Goal: Check status: Check status

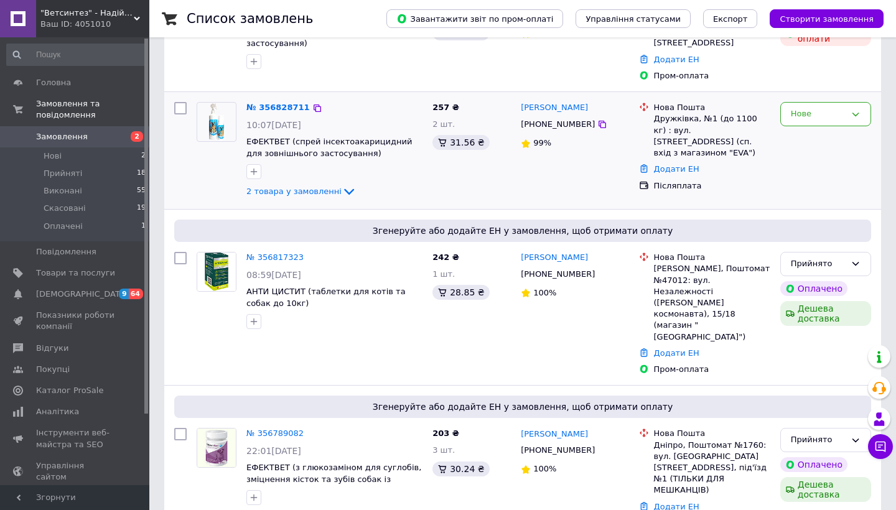
scroll to position [169, 0]
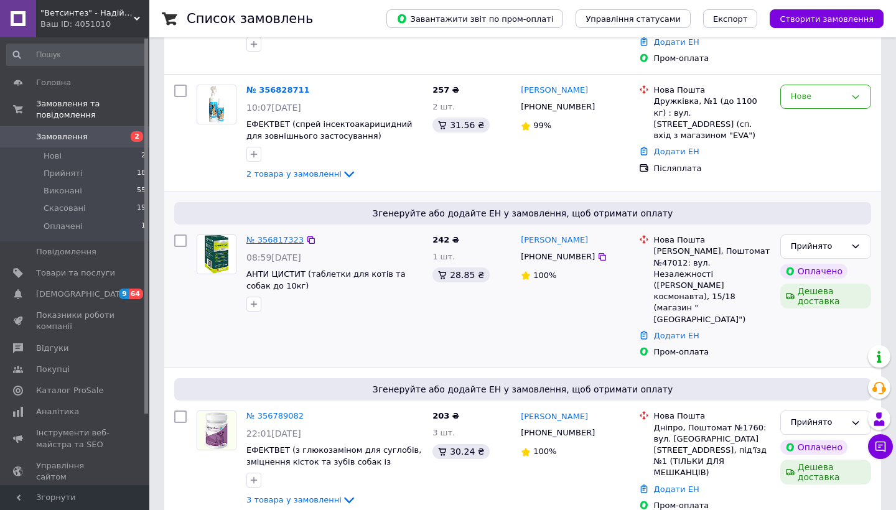
click at [285, 235] on link "№ 356817323" at bounding box center [274, 239] width 57 height 9
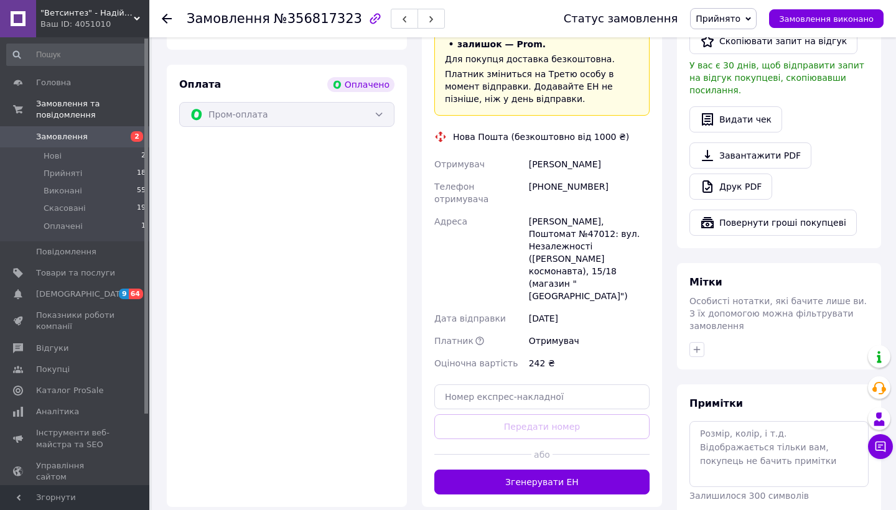
scroll to position [768, 0]
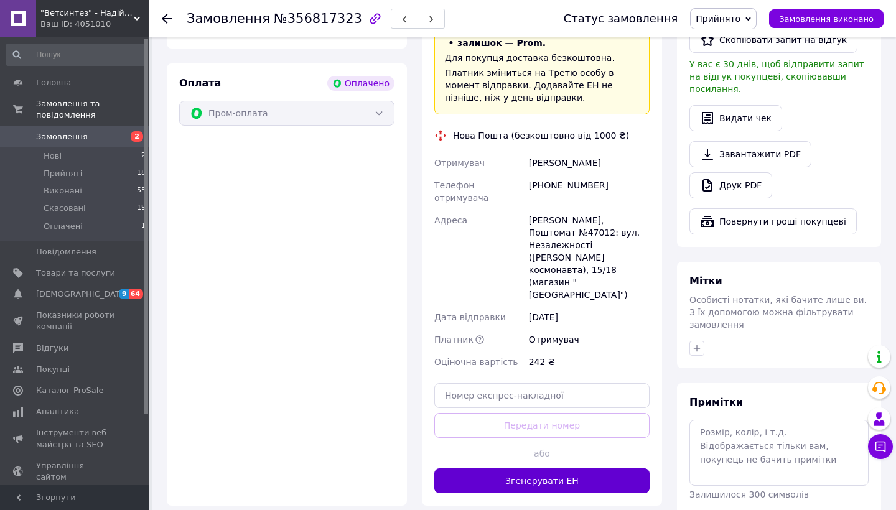
click at [561, 468] on button "Згенерувати ЕН" at bounding box center [541, 480] width 215 height 25
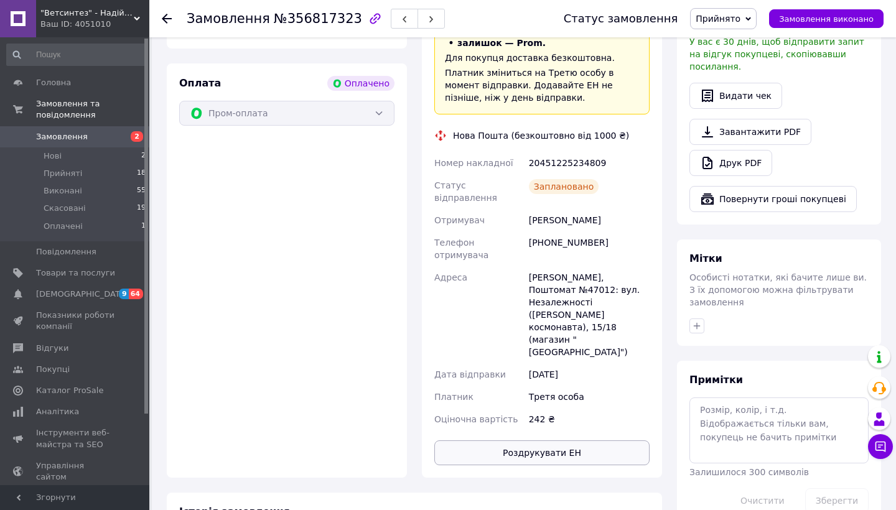
click at [537, 440] on button "Роздрукувати ЕН" at bounding box center [541, 452] width 215 height 25
click at [168, 22] on icon at bounding box center [167, 19] width 10 height 10
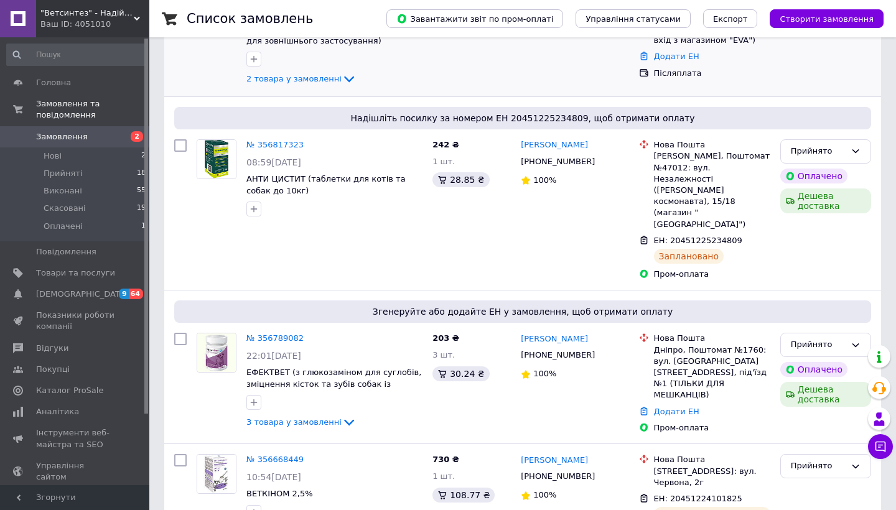
scroll to position [266, 0]
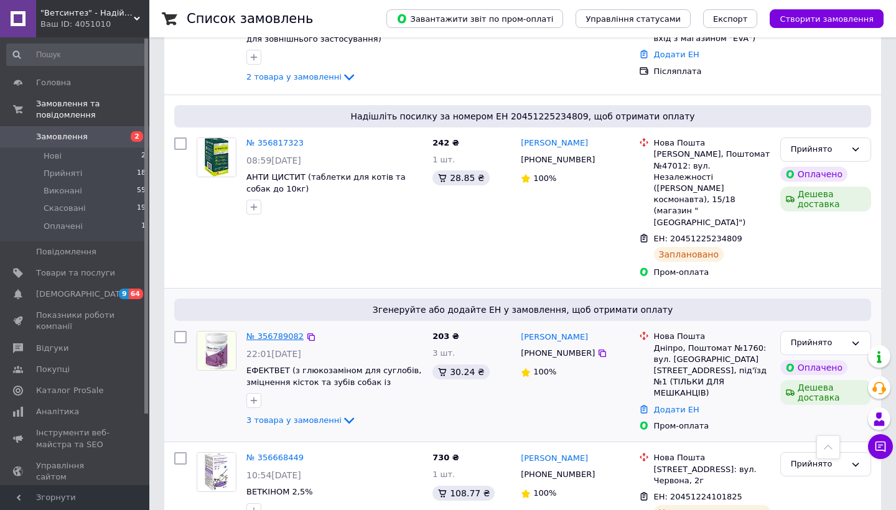
click at [292, 331] on link "№ 356789082" at bounding box center [274, 335] width 57 height 9
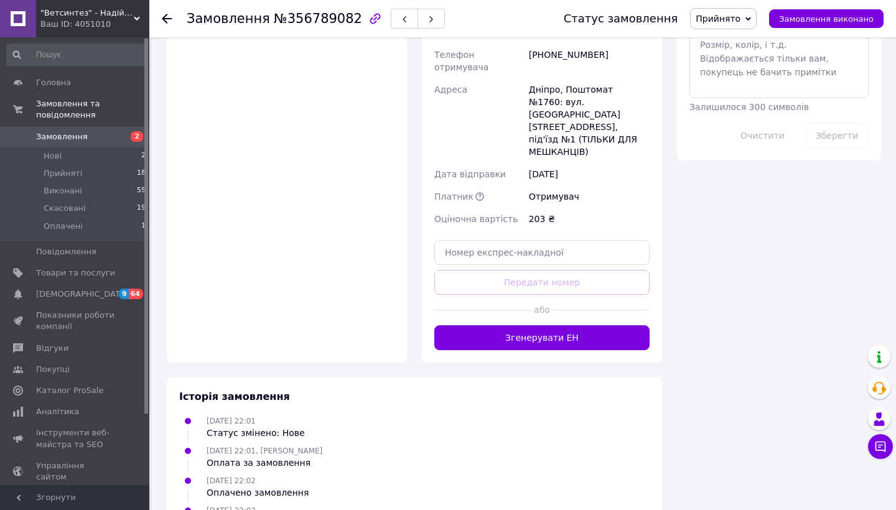
scroll to position [1154, 0]
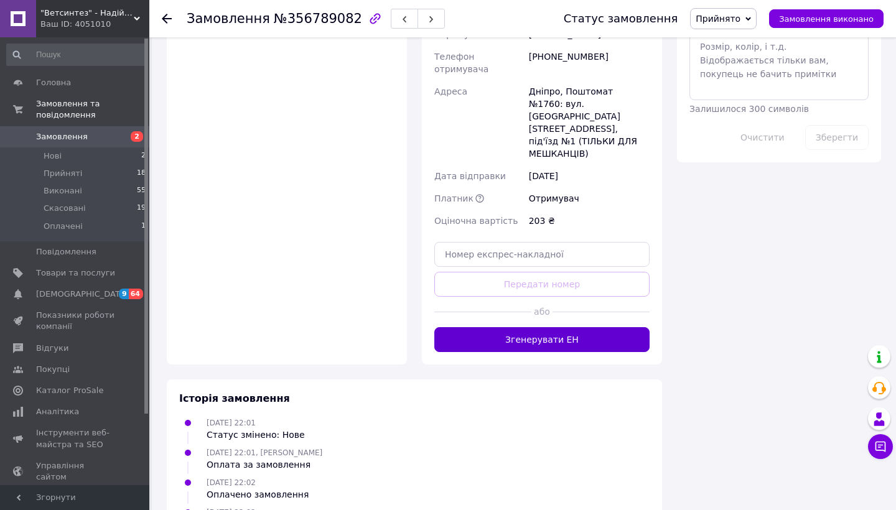
click at [526, 327] on button "Згенерувати ЕН" at bounding box center [541, 339] width 215 height 25
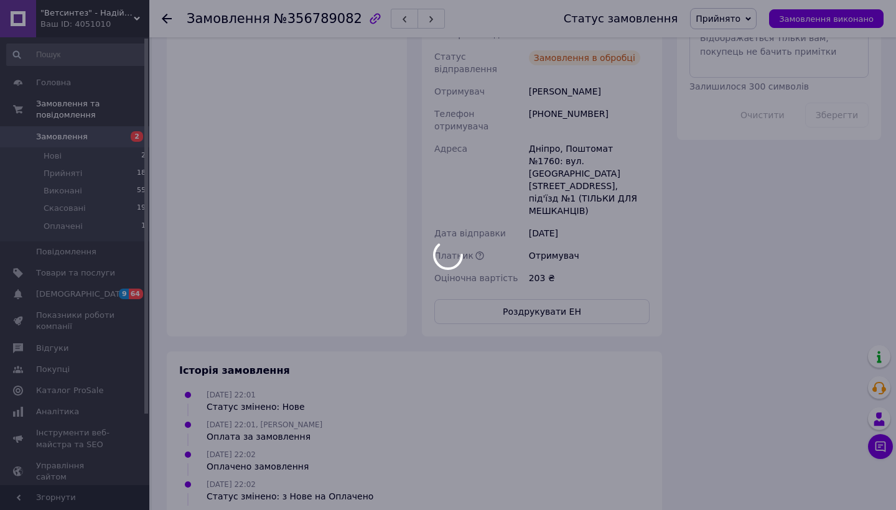
scroll to position [1116, 0]
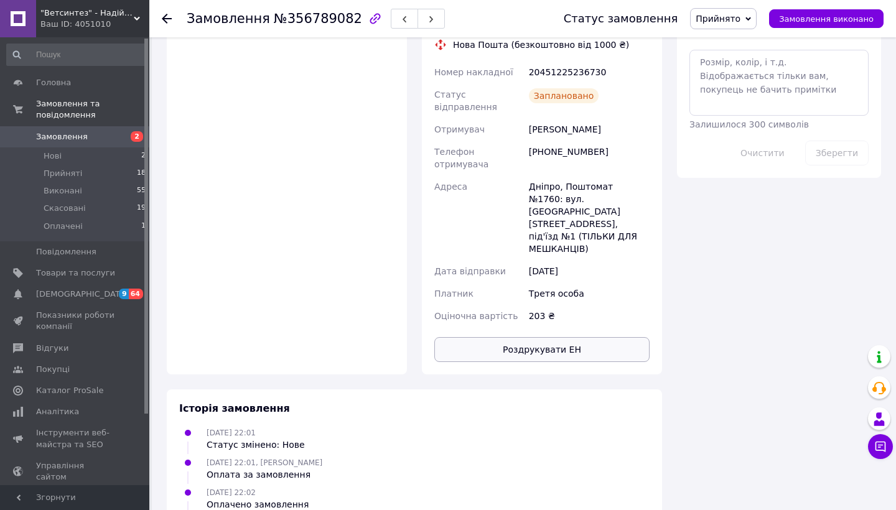
click at [549, 337] on button "Роздрукувати ЕН" at bounding box center [541, 349] width 215 height 25
